Goal: Information Seeking & Learning: Learn about a topic

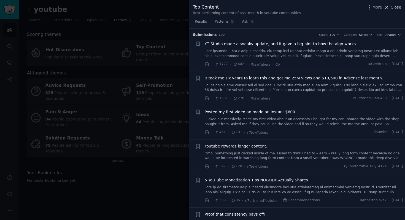
click at [387, 8] on icon at bounding box center [387, 7] width 6 height 6
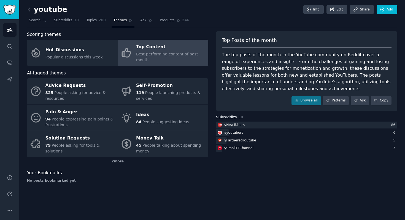
click at [30, 11] on icon at bounding box center [29, 10] width 6 height 6
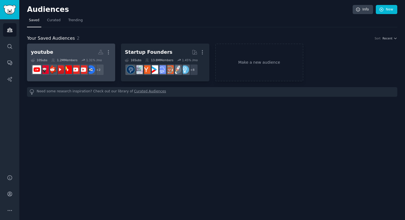
click at [69, 50] on h2 "youtube More" at bounding box center [71, 52] width 81 height 10
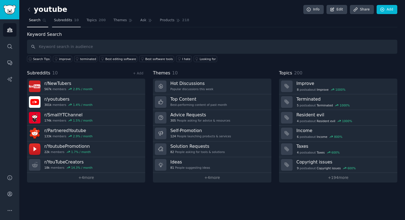
click at [66, 21] on span "Subreddits" at bounding box center [63, 20] width 18 height 5
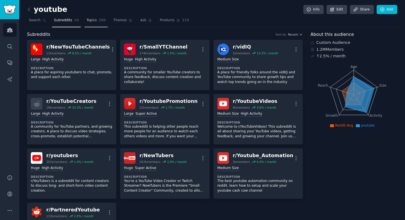
click at [91, 23] on link "Topics 200" at bounding box center [96, 21] width 23 height 11
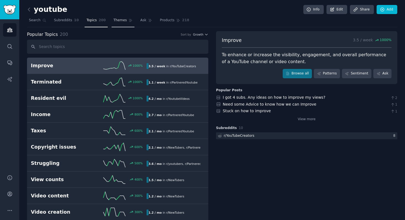
click at [116, 23] on span "Themes" at bounding box center [121, 20] width 14 height 5
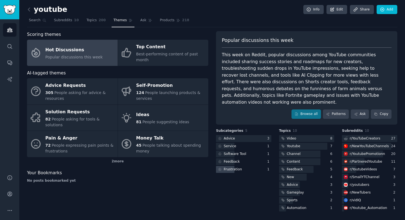
click at [237, 167] on div "Frustration" at bounding box center [233, 169] width 18 height 5
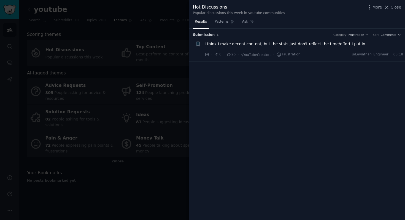
click at [170, 167] on div at bounding box center [202, 110] width 405 height 220
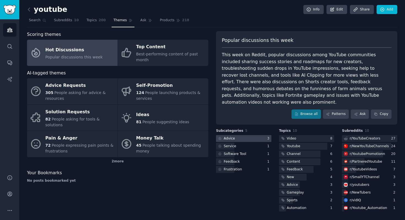
click at [242, 135] on div at bounding box center [243, 138] width 55 height 7
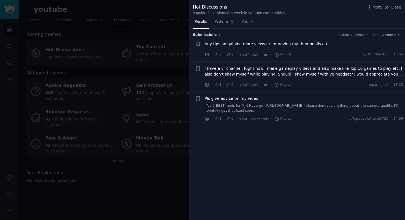
click at [179, 152] on div at bounding box center [202, 110] width 405 height 220
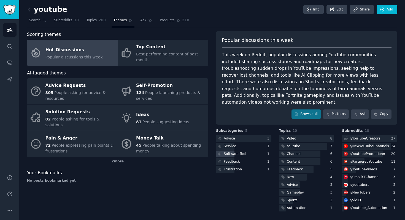
click at [243, 152] on div "Software Tool" at bounding box center [235, 154] width 23 height 5
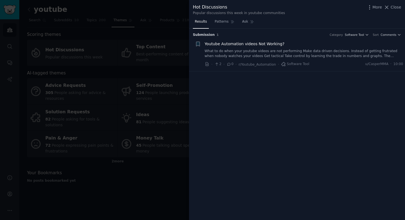
click at [239, 52] on link "What to do when your youtube videos are not performing Make data driven decisio…" at bounding box center [304, 54] width 199 height 10
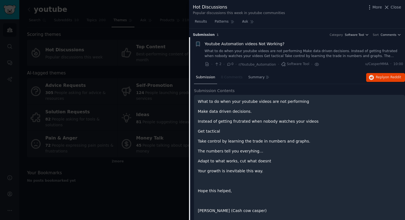
scroll to position [7, 0]
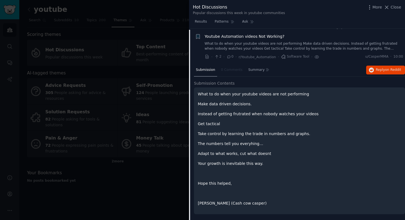
click at [186, 26] on div at bounding box center [202, 110] width 405 height 220
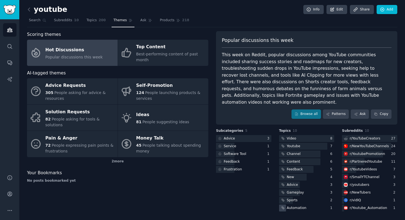
click at [306, 205] on div "Automation" at bounding box center [293, 208] width 28 height 7
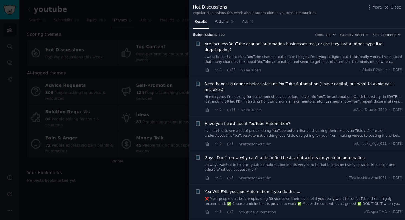
click at [241, 44] on span "Are faceless YouTube channel automation businesses real, or are they just anoth…" at bounding box center [304, 47] width 199 height 12
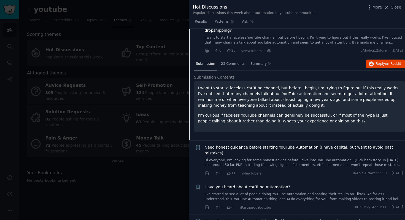
scroll to position [23, 0]
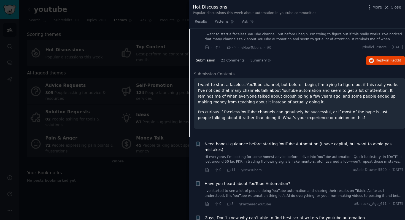
click at [231, 45] on span "23" at bounding box center [231, 47] width 9 height 5
click at [233, 58] on span "23 Comments" at bounding box center [233, 60] width 24 height 5
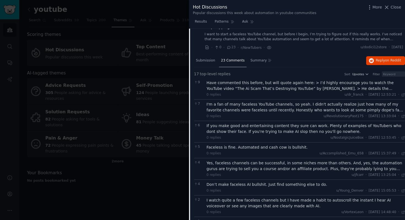
scroll to position [0, 0]
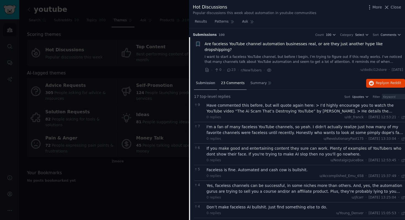
click at [211, 81] on span "Submission" at bounding box center [205, 83] width 19 height 5
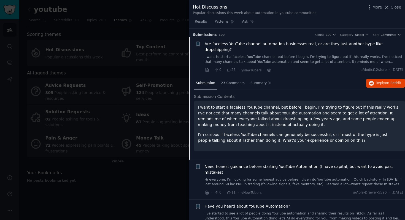
click at [218, 46] on span "Are faceless YouTube channel automation businesses real, or are they just anoth…" at bounding box center [304, 47] width 199 height 12
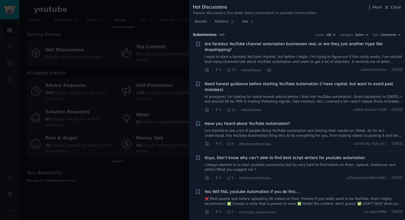
scroll to position [9, 0]
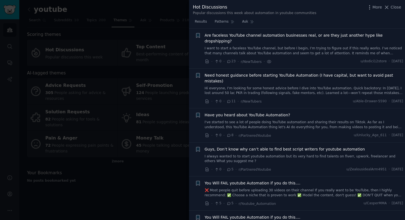
click at [258, 73] on div "Need honest guidance before starting YouTube Automation (I have capital, but wa…" at bounding box center [304, 84] width 199 height 23
click at [263, 86] on link "Hi everyone, I’m looking for some honest advice before I dive into YouTube auto…" at bounding box center [304, 91] width 199 height 10
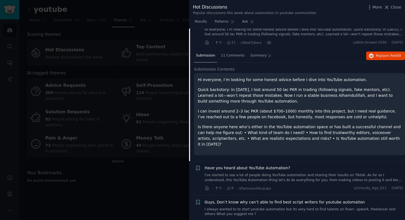
scroll to position [69, 0]
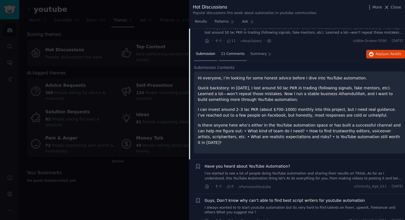
click at [231, 52] on span "11 Comments" at bounding box center [233, 54] width 24 height 5
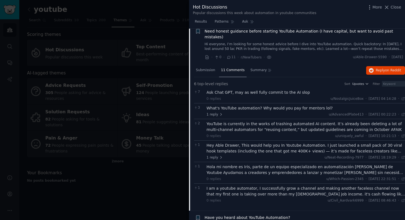
scroll to position [0, 0]
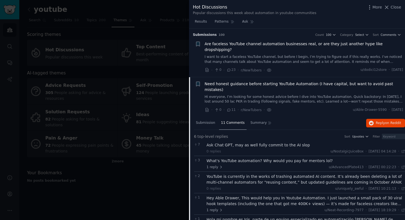
click at [216, 82] on div "Need honest guidance before starting YouTube Automation (I have capital, but wa…" at bounding box center [304, 92] width 199 height 23
click at [219, 81] on span "Need honest guidance before starting YouTube Automation (I have capital, but wa…" at bounding box center [304, 87] width 199 height 12
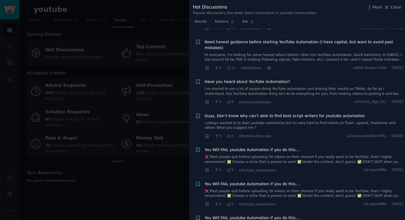
scroll to position [43, 0]
click at [224, 78] on span "Have you heard about YouTube Automation?" at bounding box center [248, 81] width 86 height 6
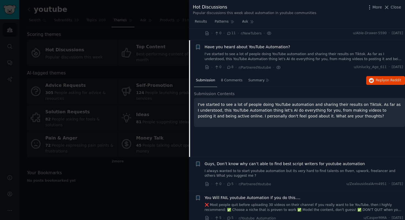
scroll to position [77, 0]
click at [229, 78] on span "8 Comments" at bounding box center [232, 80] width 22 height 5
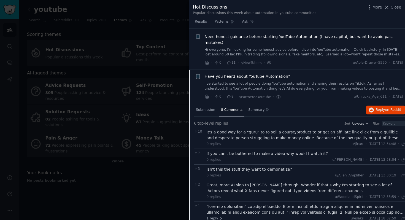
scroll to position [42, 0]
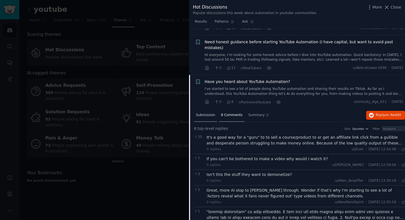
click at [204, 113] on span "Submission" at bounding box center [205, 115] width 19 height 5
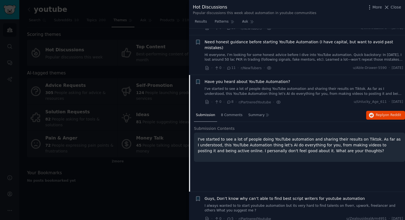
click at [229, 79] on span "Have you heard about YouTube Automation?" at bounding box center [248, 82] width 86 height 6
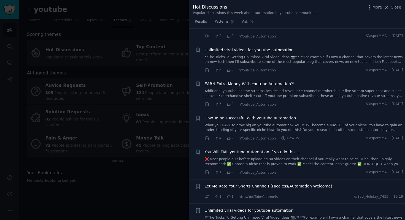
scroll to position [362, 0]
click at [180, 32] on div at bounding box center [202, 110] width 405 height 220
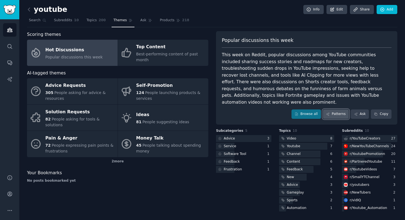
click at [340, 109] on link "Patterns" at bounding box center [336, 113] width 26 height 9
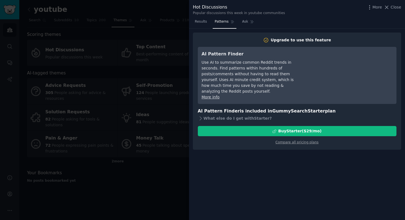
click at [173, 118] on div at bounding box center [202, 110] width 405 height 220
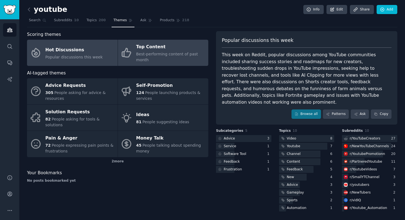
click at [169, 49] on div "Top Content" at bounding box center [170, 47] width 69 height 9
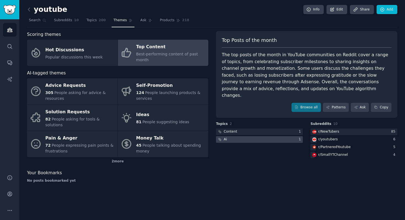
click at [252, 136] on div at bounding box center [259, 139] width 87 height 7
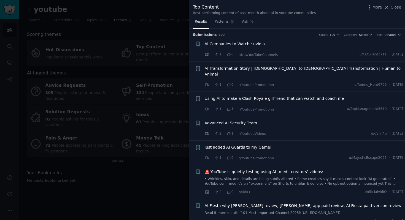
click at [278, 67] on span "AI Transformation Story | [DEMOGRAPHIC_DATA] to [DEMOGRAPHIC_DATA] Transformati…" at bounding box center [304, 72] width 199 height 12
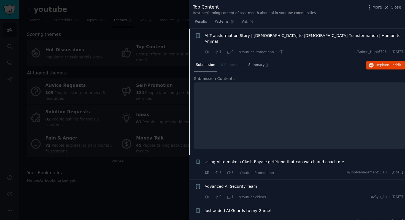
scroll to position [33, 0]
click at [269, 35] on span "AI Transformation Story | [DEMOGRAPHIC_DATA] to [DEMOGRAPHIC_DATA] Transformati…" at bounding box center [304, 39] width 199 height 12
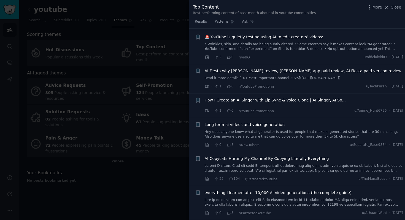
scroll to position [138, 0]
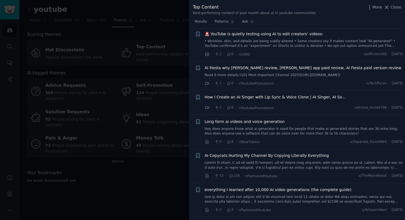
click at [170, 174] on div at bounding box center [202, 110] width 405 height 220
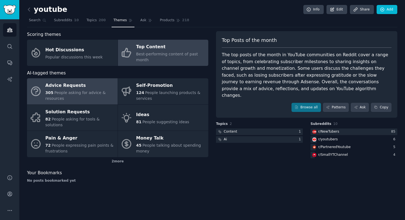
click at [73, 87] on div "Advice Requests" at bounding box center [79, 85] width 69 height 9
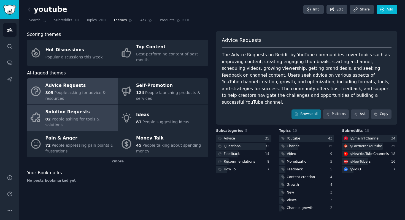
click at [81, 120] on span "People asking for tools & solutions" at bounding box center [72, 122] width 54 height 10
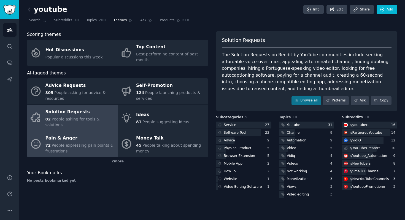
click at [79, 134] on div "Pain & Anger" at bounding box center [79, 138] width 69 height 9
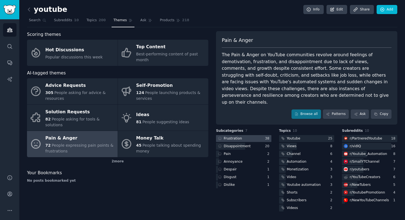
click at [247, 135] on div at bounding box center [243, 138] width 55 height 7
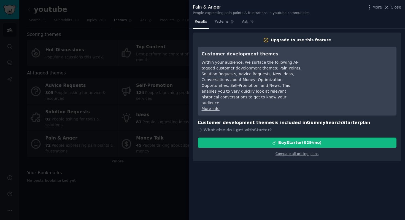
click at [183, 170] on div at bounding box center [202, 110] width 405 height 220
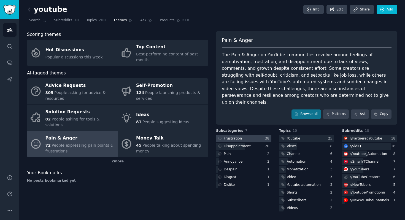
click at [237, 136] on div "Frustration" at bounding box center [233, 138] width 18 height 5
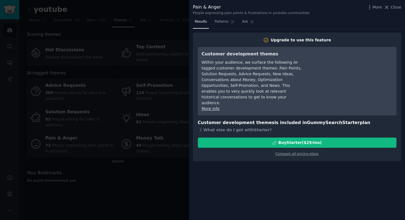
click at [168, 171] on div at bounding box center [202, 110] width 405 height 220
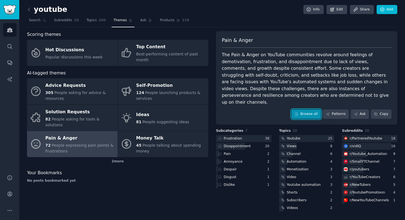
click at [298, 112] on icon at bounding box center [297, 114] width 4 height 4
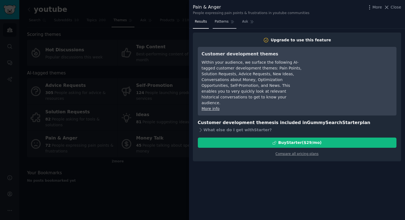
click at [220, 22] on span "Patterns" at bounding box center [222, 21] width 14 height 5
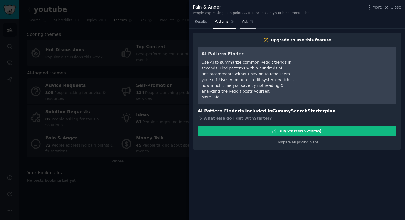
click at [245, 25] on link "Ask" at bounding box center [248, 22] width 16 height 11
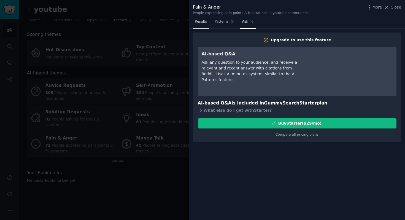
click at [203, 25] on link "Results" at bounding box center [201, 22] width 16 height 11
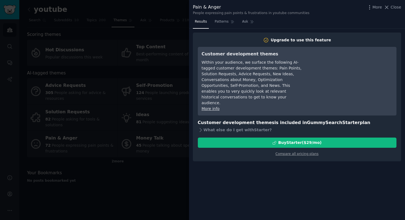
click at [167, 185] on div at bounding box center [202, 110] width 405 height 220
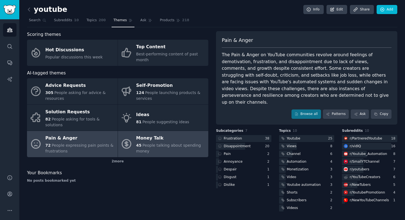
click at [151, 143] on div "45 People talking about spending money" at bounding box center [170, 149] width 69 height 12
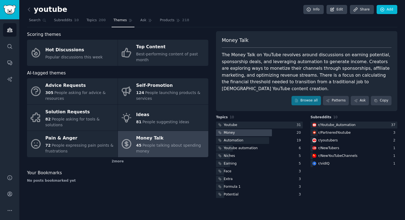
click at [246, 129] on div at bounding box center [244, 132] width 56 height 7
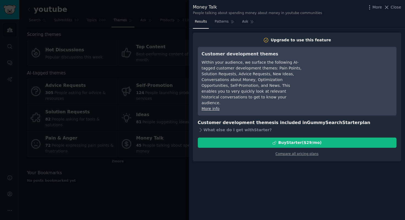
click at [143, 186] on div at bounding box center [202, 110] width 405 height 220
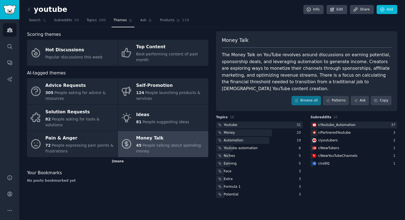
click at [121, 158] on div "2 more" at bounding box center [117, 161] width 181 height 9
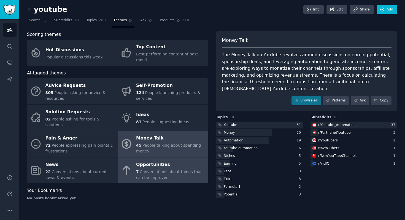
click at [143, 170] on span "Conversations about things that can be improved" at bounding box center [169, 175] width 66 height 10
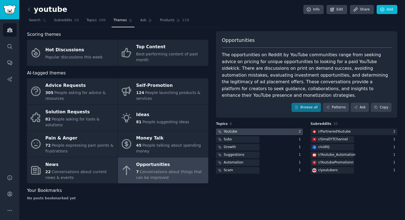
click at [237, 129] on div "Youtube" at bounding box center [231, 131] width 14 height 5
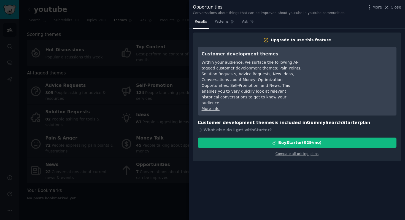
click at [176, 74] on div at bounding box center [202, 110] width 405 height 220
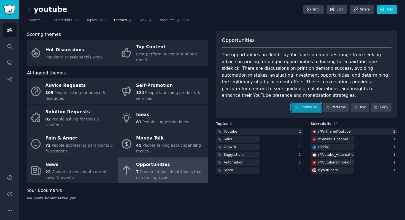
click at [300, 103] on link "Browse all" at bounding box center [307, 107] width 30 height 9
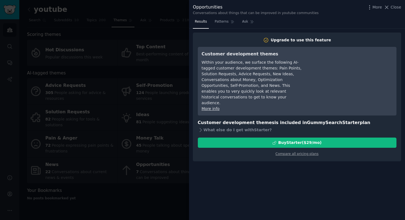
click at [89, 97] on div at bounding box center [202, 110] width 405 height 220
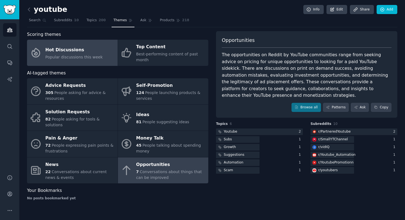
click at [66, 55] on span "Popular discussions this week" at bounding box center [73, 57] width 57 height 4
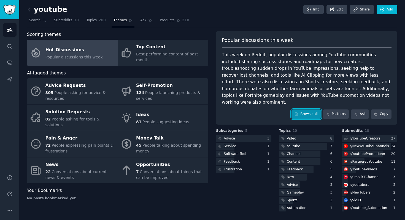
click at [309, 109] on link "Browse all" at bounding box center [307, 113] width 30 height 9
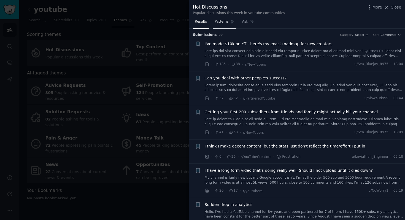
click at [218, 22] on span "Patterns" at bounding box center [222, 21] width 14 height 5
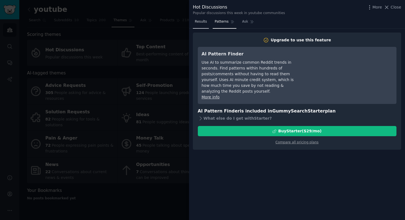
click at [200, 24] on span "Results" at bounding box center [201, 21] width 12 height 5
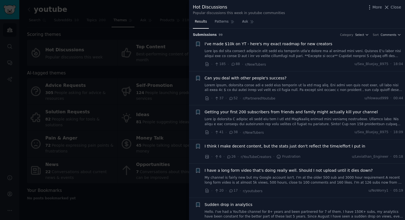
click at [257, 47] on div "I've made $10k on YT - here's my exact roadmap for new creators" at bounding box center [304, 49] width 199 height 17
click at [250, 53] on link at bounding box center [304, 54] width 199 height 10
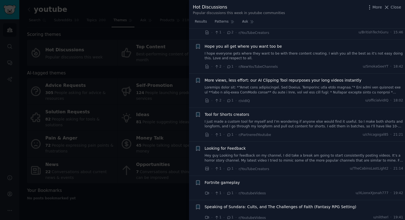
scroll to position [860, 0]
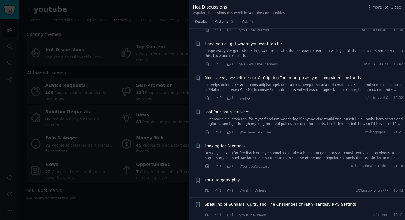
click at [248, 75] on span "More views, less effort: our AI Clipping Tool repurposes your long videos insta…" at bounding box center [283, 78] width 157 height 6
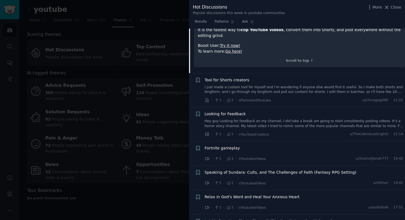
scroll to position [962, 0]
click at [238, 77] on span "Tool for Shorts creators" at bounding box center [227, 80] width 45 height 6
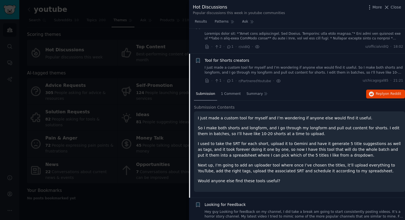
scroll to position [596, 0]
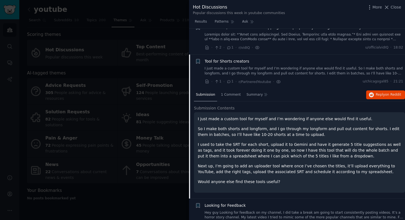
click at [234, 61] on span "Tool for Shorts creators" at bounding box center [227, 61] width 45 height 6
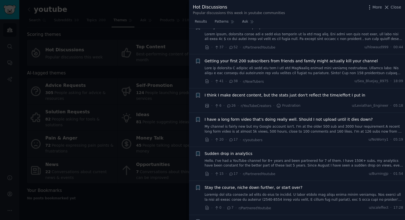
scroll to position [57, 0]
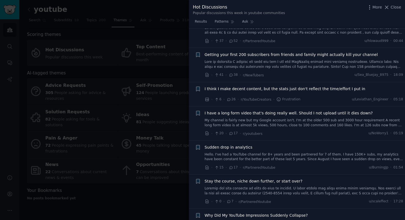
click at [157, 128] on div at bounding box center [202, 110] width 405 height 220
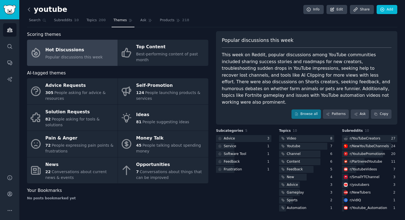
click at [28, 10] on icon at bounding box center [29, 10] width 6 height 6
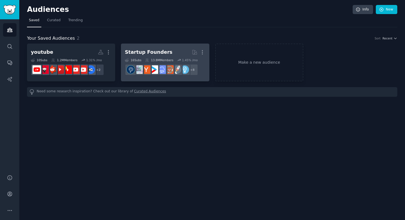
click at [150, 54] on div "Startup Founders" at bounding box center [148, 52] width 47 height 7
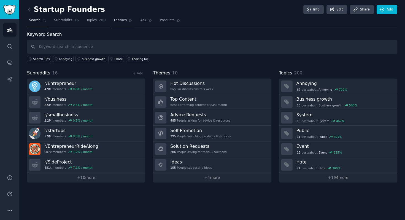
click at [116, 20] on span "Themes" at bounding box center [121, 20] width 14 height 5
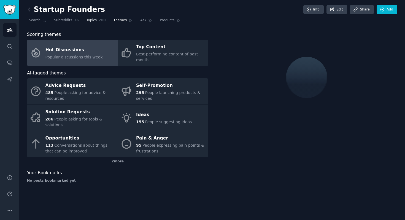
click at [93, 22] on span "Topics" at bounding box center [92, 20] width 10 height 5
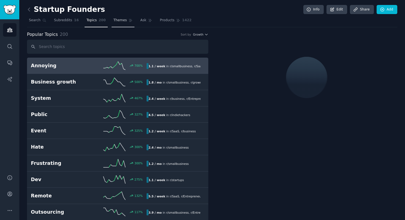
click at [121, 20] on span "Themes" at bounding box center [121, 20] width 14 height 5
